Goal: Information Seeking & Learning: Learn about a topic

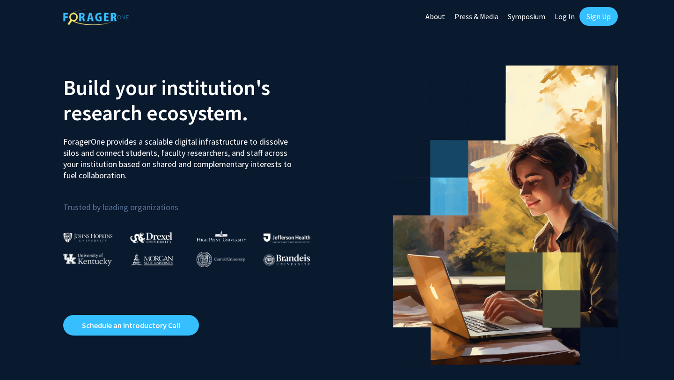
click at [571, 20] on link "Log In" at bounding box center [565, 16] width 30 height 33
select select
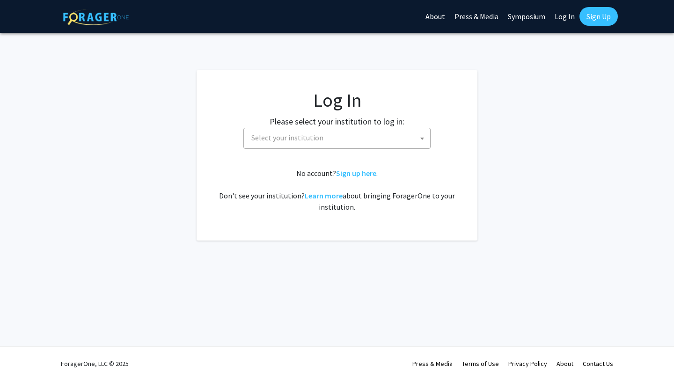
click at [307, 136] on span "Select your institution" at bounding box center [287, 137] width 72 height 9
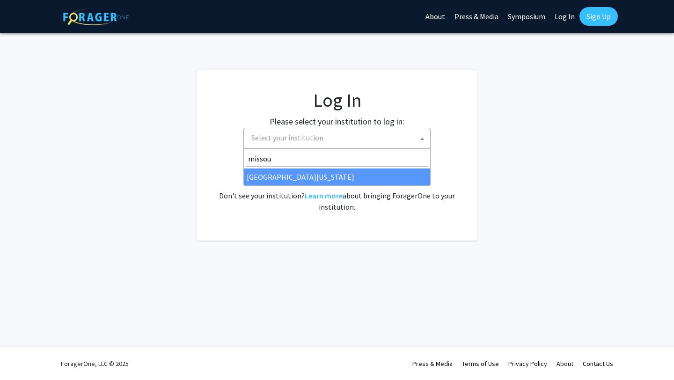
type input "missou"
select select "33"
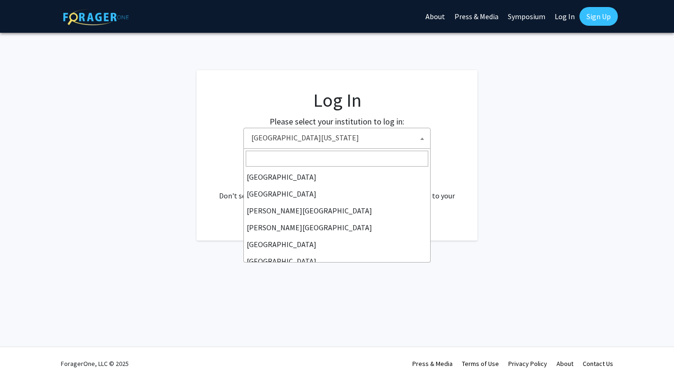
scroll to position [328, 0]
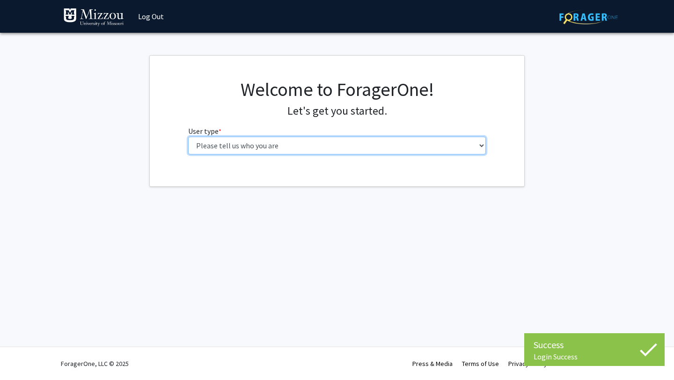
click at [308, 143] on select "Please tell us who you are Undergraduate Student Master's Student Doctoral Cand…" at bounding box center [337, 146] width 298 height 18
select select "1: undergrad"
click at [188, 137] on select "Please tell us who you are Undergraduate Student Master's Student Doctoral Cand…" at bounding box center [337, 146] width 298 height 18
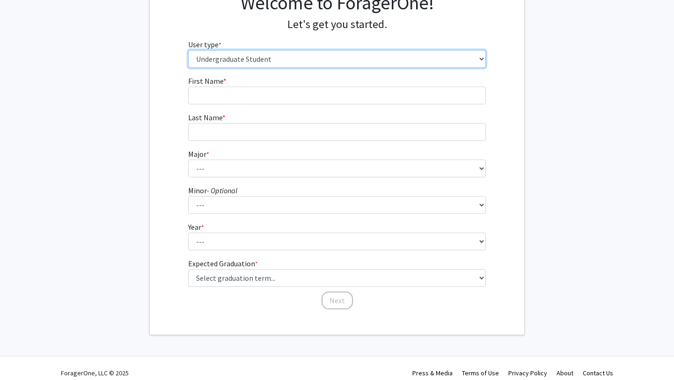
scroll to position [96, 0]
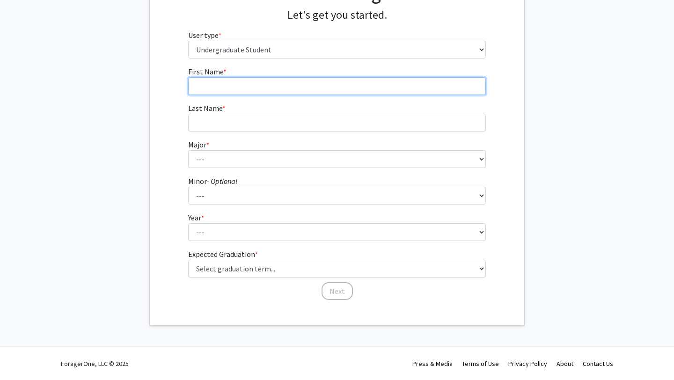
click at [298, 91] on input "First Name * required" at bounding box center [337, 86] width 298 height 18
type input "Paige"
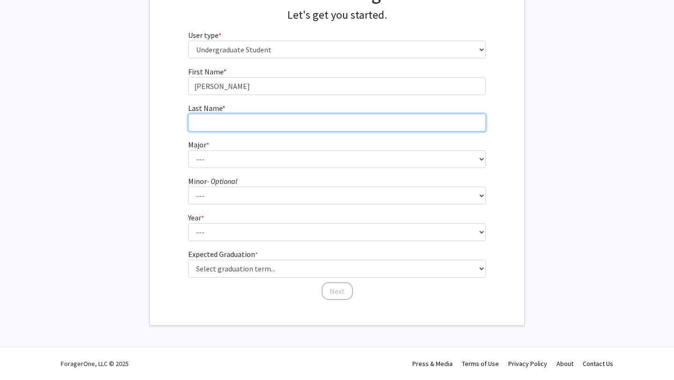
click at [282, 124] on input "Last Name * required" at bounding box center [337, 123] width 298 height 18
type input "Novak"
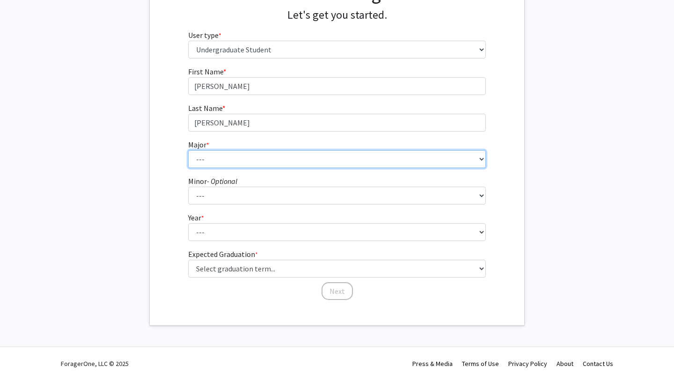
click at [241, 159] on select "--- Agribusiness Management Agricultural Education Agricultural Education: Comm…" at bounding box center [337, 159] width 298 height 18
select select "88: 2586"
click at [188, 150] on select "--- Agribusiness Management Agricultural Education Agricultural Education: Comm…" at bounding box center [337, 159] width 298 height 18
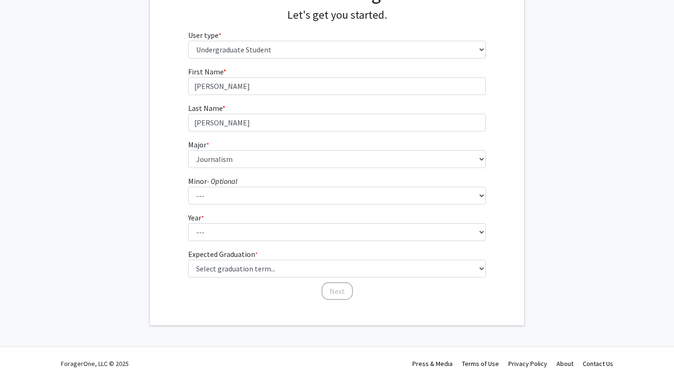
click at [276, 205] on form "First Name * required Paige Last Name * required Novak Major * required --- Agr…" at bounding box center [337, 179] width 298 height 226
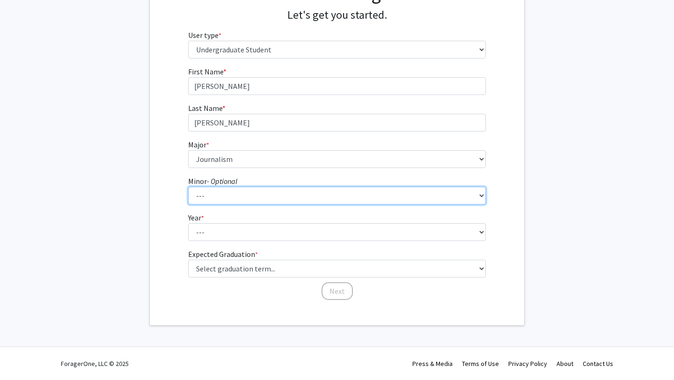
click at [276, 194] on select "--- Accountancy Aerospace Engineering Aerospace Studies Agribusiness Management…" at bounding box center [337, 196] width 298 height 18
select select "94: 2050"
click at [188, 187] on select "--- Accountancy Aerospace Engineering Aerospace Studies Agribusiness Management…" at bounding box center [337, 196] width 298 height 18
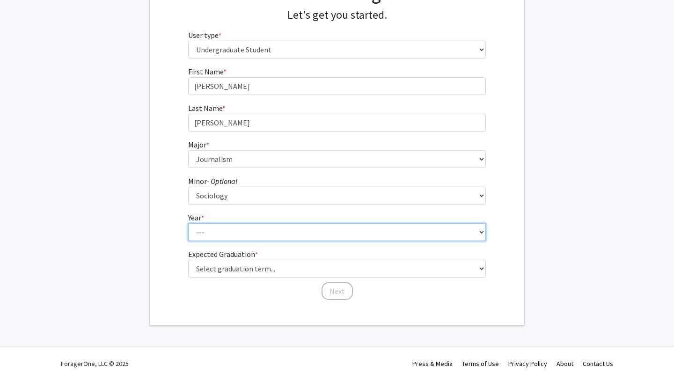
click at [255, 235] on select "--- First-year Sophomore Junior Senior Postbaccalaureate Certificate" at bounding box center [337, 232] width 298 height 18
select select "4: senior"
click at [188, 223] on select "--- First-year Sophomore Junior Senior Postbaccalaureate Certificate" at bounding box center [337, 232] width 298 height 18
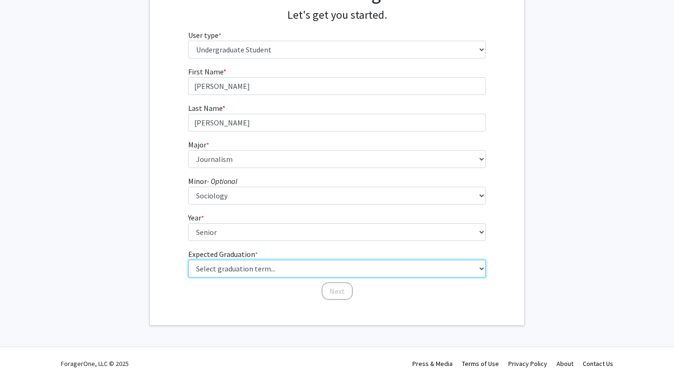
click at [256, 268] on select "Select graduation term... Spring 2025 Summer 2025 Fall 2025 Winter 2025 Spring …" at bounding box center [337, 269] width 298 height 18
select select "5: spring_2026"
click at [188, 260] on select "Select graduation term... Spring 2025 Summer 2025 Fall 2025 Winter 2025 Spring …" at bounding box center [337, 269] width 298 height 18
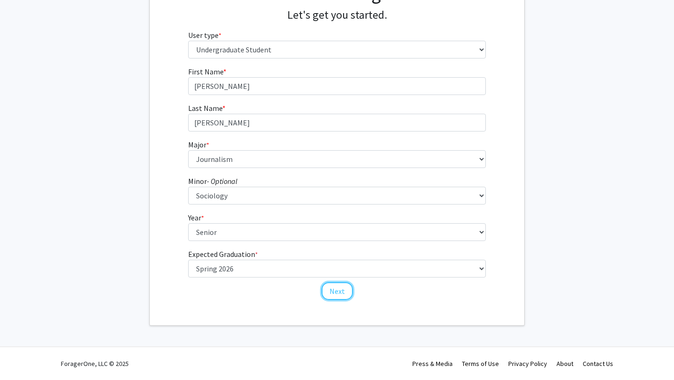
click at [327, 290] on button "Next" at bounding box center [337, 291] width 31 height 18
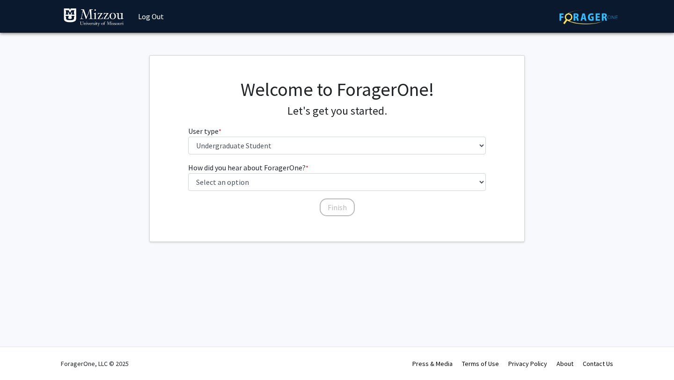
scroll to position [0, 0]
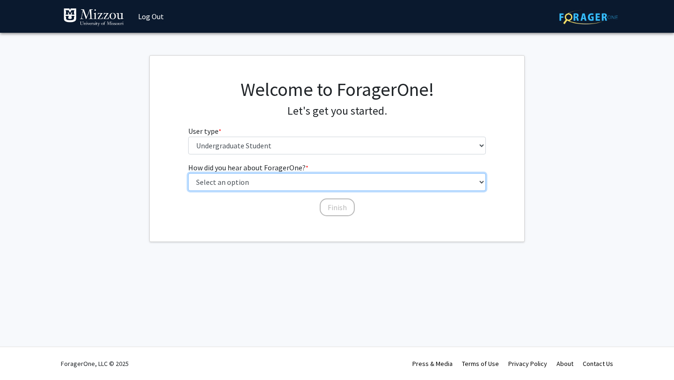
click at [301, 182] on select "Select an option Peer/student recommendation Faculty/staff recommendation Unive…" at bounding box center [337, 182] width 298 height 18
select select "2: faculty_recommendation"
click at [188, 173] on select "Select an option Peer/student recommendation Faculty/staff recommendation Unive…" at bounding box center [337, 182] width 298 height 18
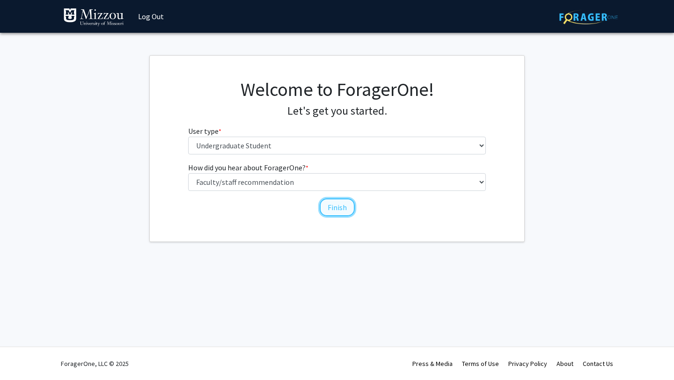
click at [339, 206] on button "Finish" at bounding box center [337, 208] width 35 height 18
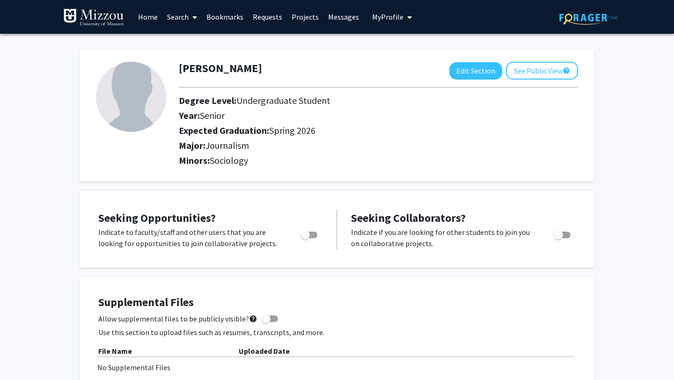
click at [179, 19] on link "Search" at bounding box center [181, 16] width 39 height 33
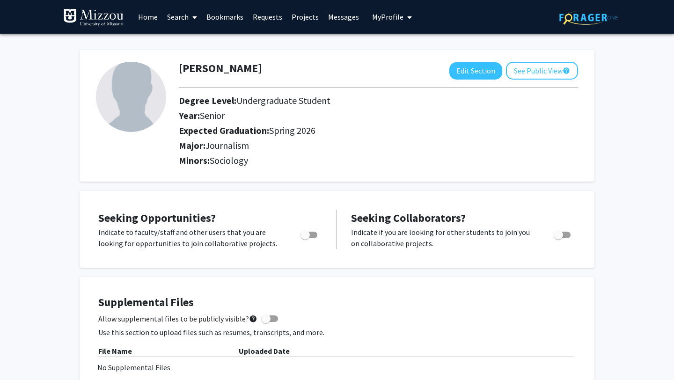
click at [299, 25] on link "Projects" at bounding box center [305, 16] width 37 height 33
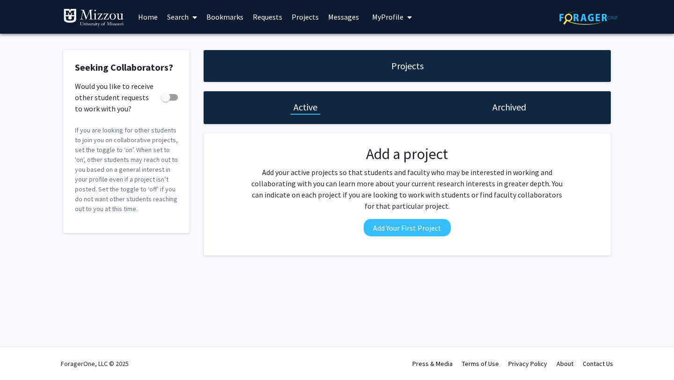
click at [155, 18] on link "Home" at bounding box center [147, 16] width 29 height 33
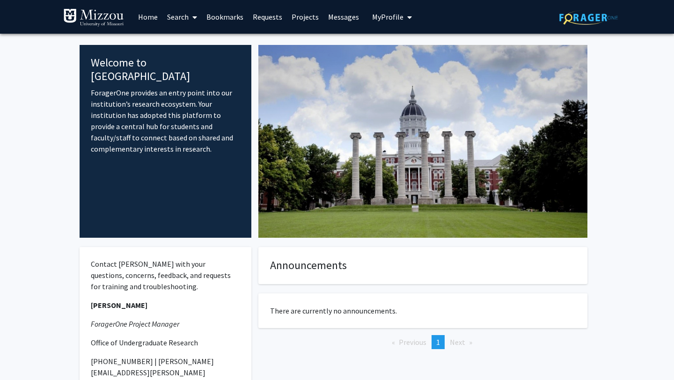
click at [181, 21] on link "Search" at bounding box center [181, 16] width 39 height 33
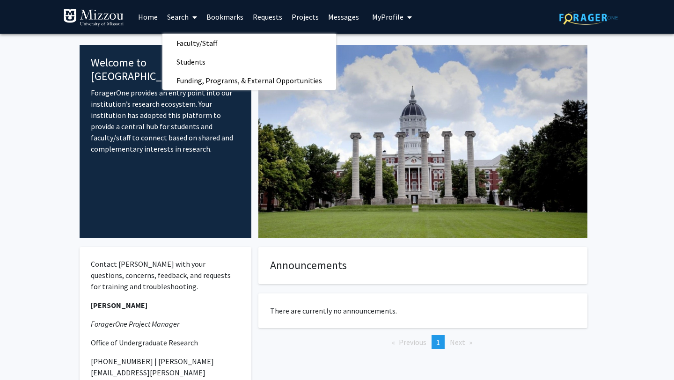
click at [194, 22] on span at bounding box center [193, 17] width 8 height 33
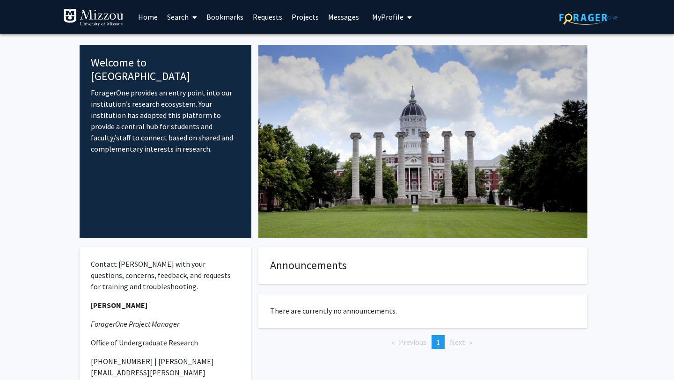
click at [191, 18] on span at bounding box center [193, 17] width 8 height 33
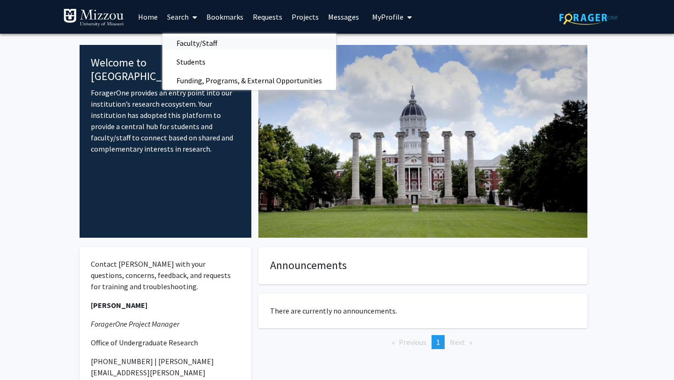
click at [191, 40] on span "Faculty/Staff" at bounding box center [196, 43] width 69 height 19
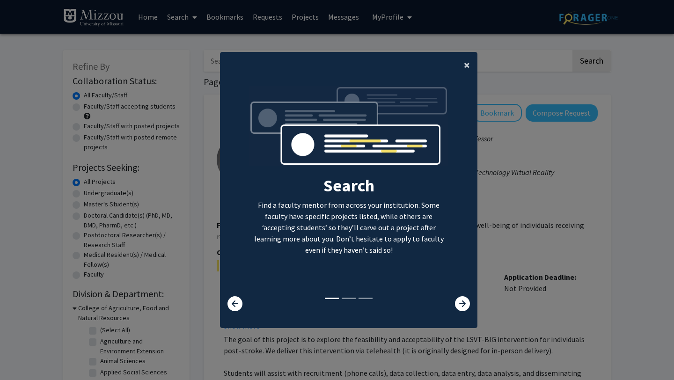
click at [468, 68] on span "×" at bounding box center [467, 65] width 6 height 15
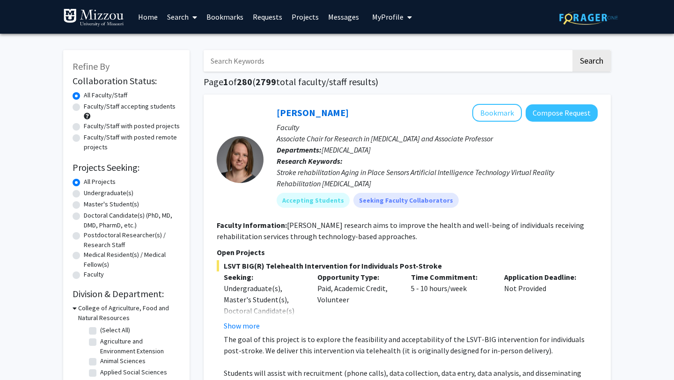
click at [347, 60] on input "Search Keywords" at bounding box center [388, 61] width 368 height 22
type input "j"
click at [587, 68] on button "Search" at bounding box center [592, 61] width 38 height 22
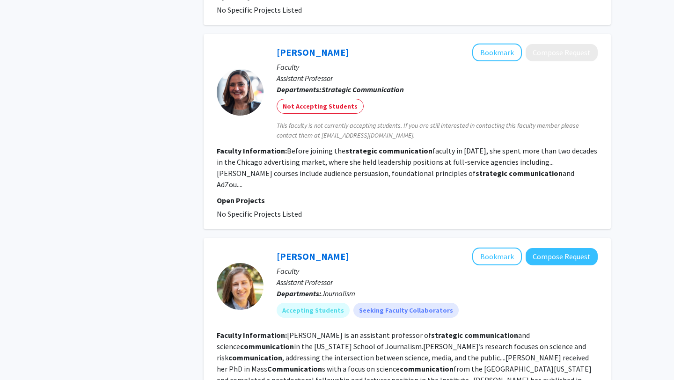
scroll to position [1127, 0]
click at [244, 174] on fg-read-more "Before joining the strategic communication faculty in January 2024, she spent m…" at bounding box center [407, 167] width 381 height 43
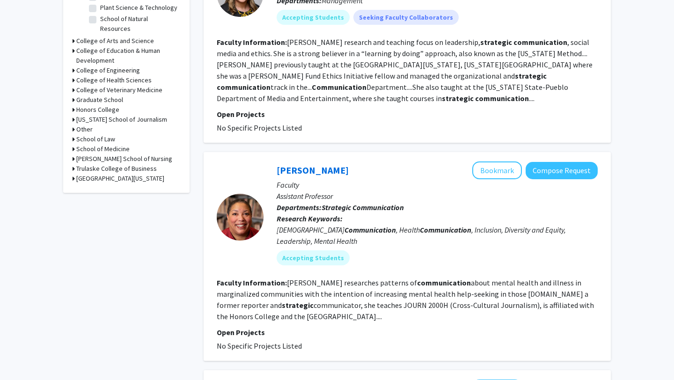
scroll to position [0, 0]
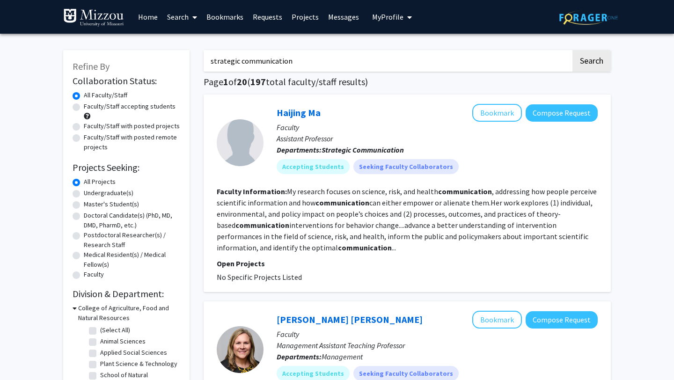
click at [338, 64] on input "strategic communication" at bounding box center [388, 61] width 368 height 22
type input "public relations"
click at [573, 50] on button "Search" at bounding box center [592, 61] width 38 height 22
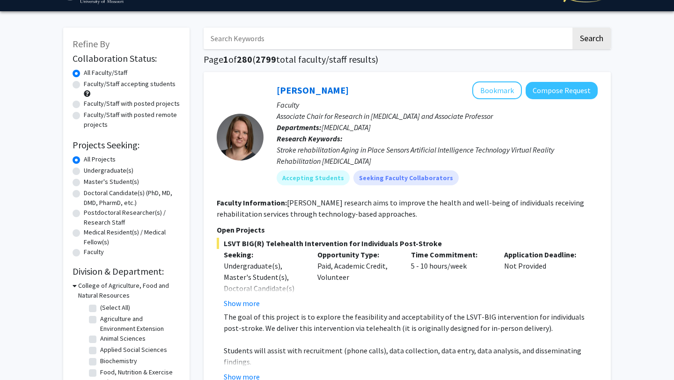
scroll to position [23, 0]
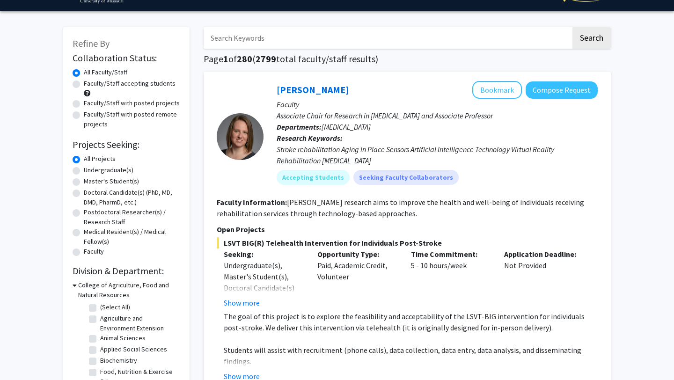
click at [270, 39] on input "Search Keywords" at bounding box center [388, 38] width 368 height 22
click at [573, 27] on button "Search" at bounding box center [592, 38] width 38 height 22
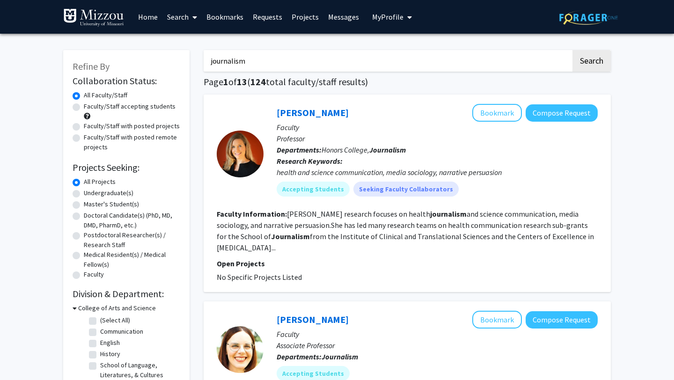
click at [331, 52] on input "journalism" at bounding box center [388, 61] width 368 height 22
type input "advertising"
click at [573, 50] on button "Search" at bounding box center [592, 61] width 38 height 22
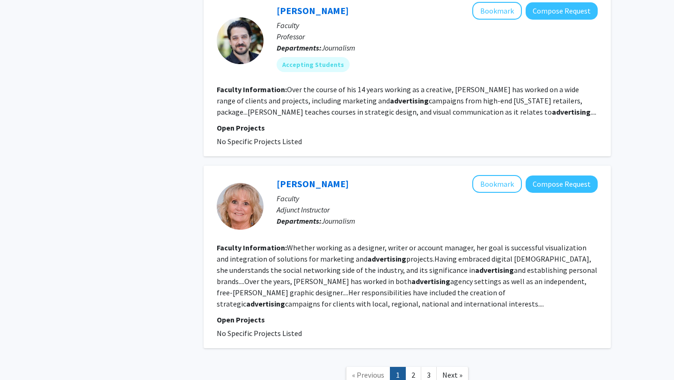
scroll to position [1635, 0]
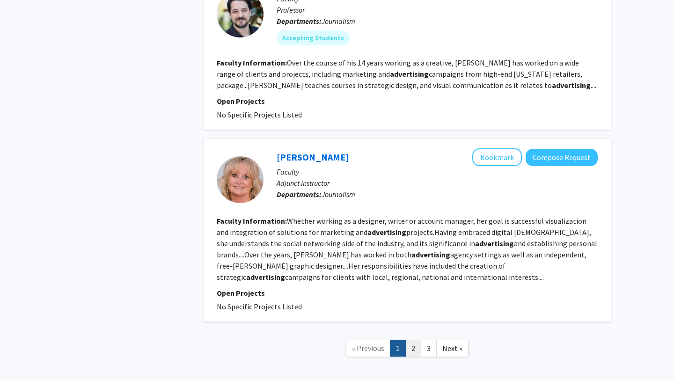
click at [412, 340] on link "2" at bounding box center [414, 348] width 16 height 16
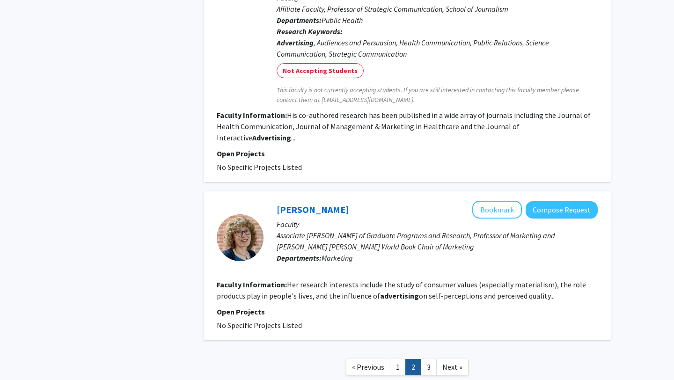
scroll to position [1555, 0]
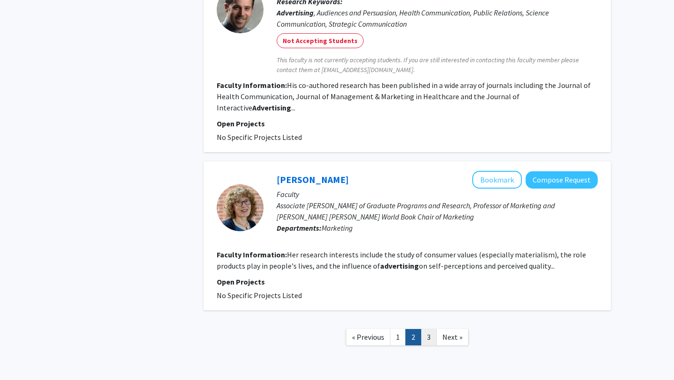
click at [431, 329] on link "3" at bounding box center [429, 337] width 16 height 16
